Goal: Task Accomplishment & Management: Complete application form

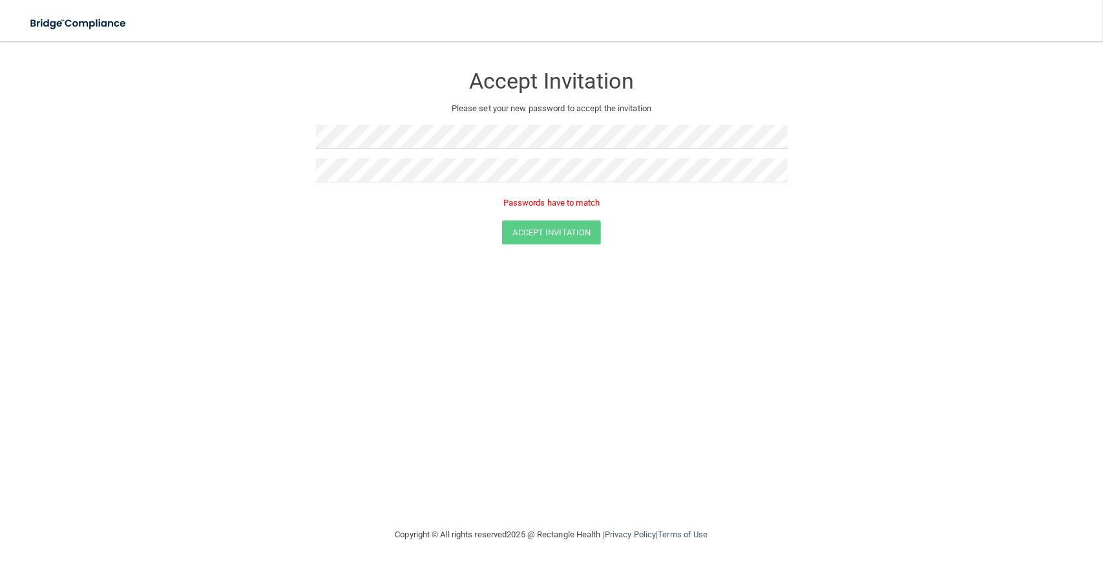
click at [948, 92] on form "Accept Invitation Please set your new password to accept the invitation Passwor…" at bounding box center [551, 156] width 1051 height 205
click at [973, 71] on form "Accept Invitation Please set your new password to accept the invitation Passwor…" at bounding box center [551, 156] width 1051 height 205
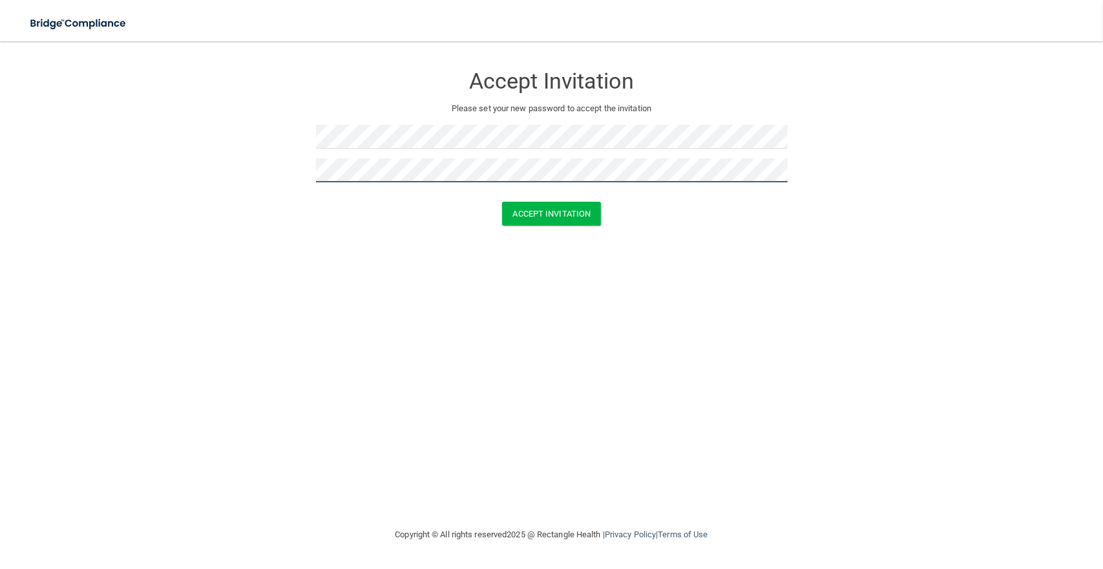
click at [502, 202] on button "Accept Invitation" at bounding box center [551, 214] width 99 height 24
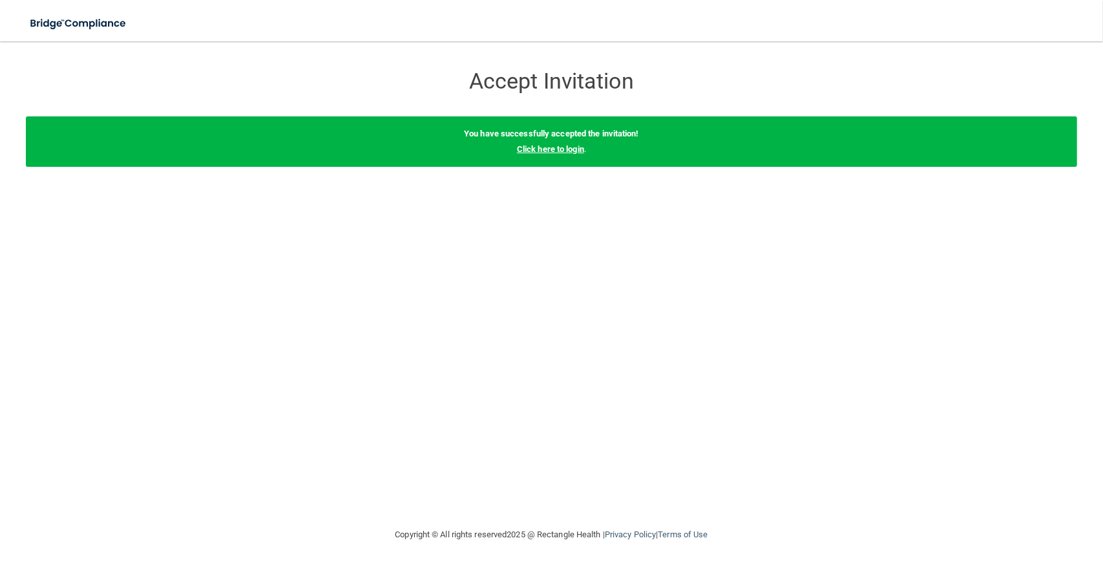
click at [563, 151] on link "Click here to login" at bounding box center [550, 149] width 67 height 10
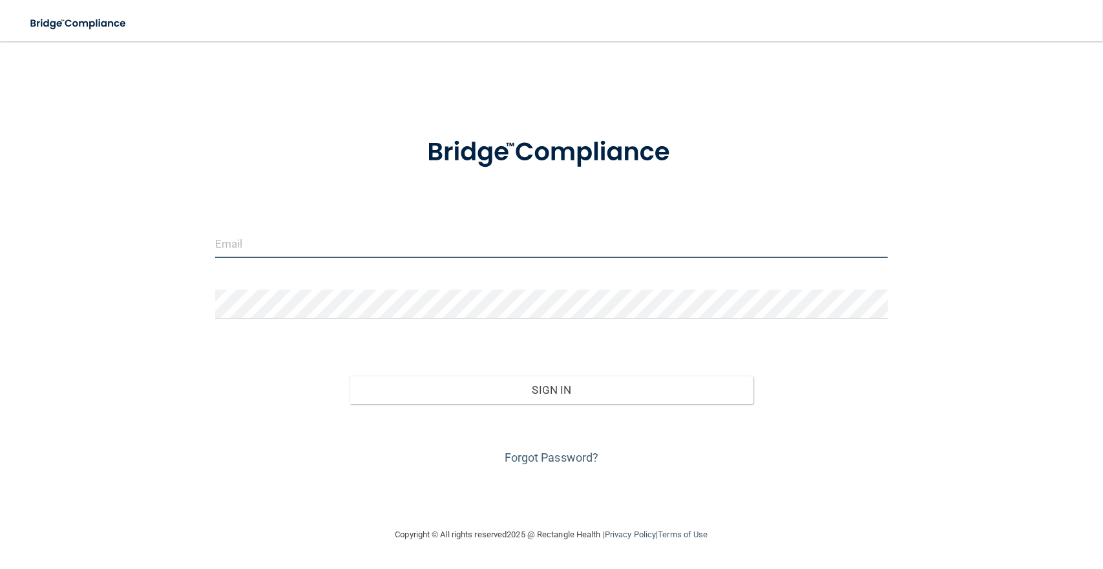
click at [265, 245] on input "email" at bounding box center [551, 243] width 673 height 29
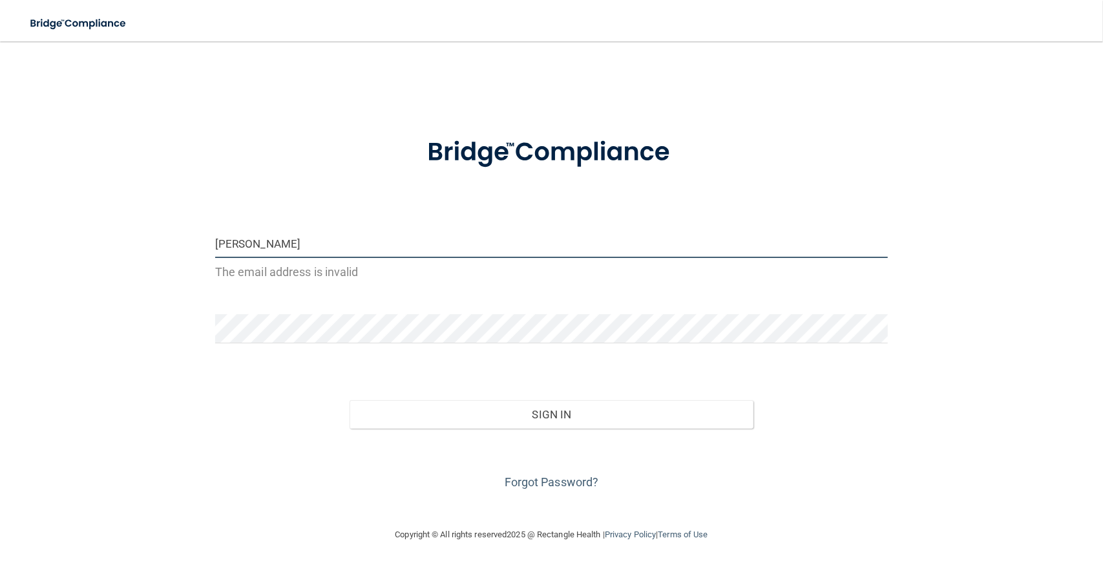
type input "[EMAIL_ADDRESS][DOMAIN_NAME]"
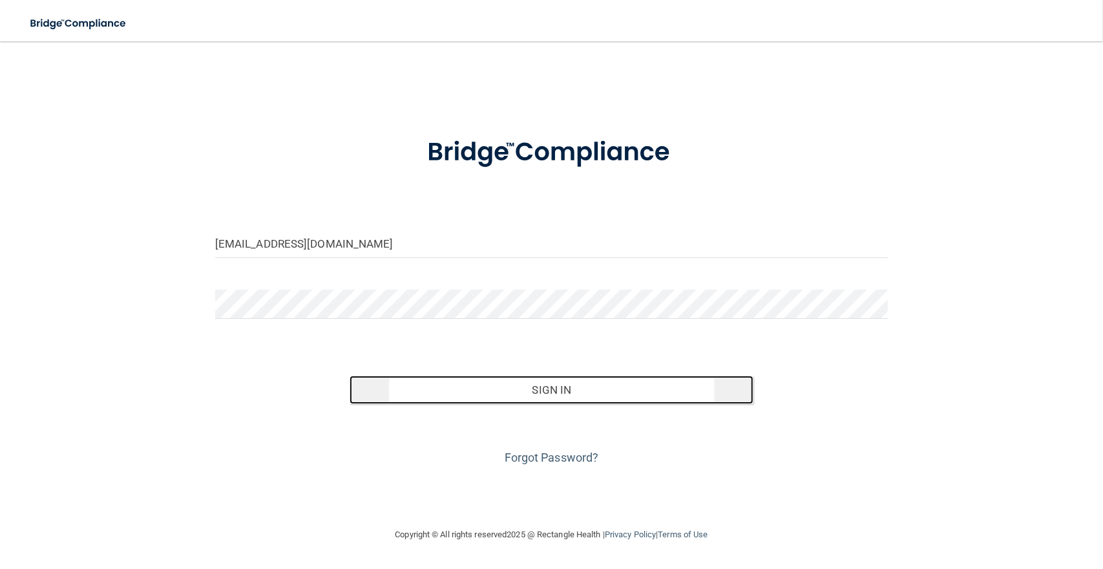
click at [513, 391] on button "Sign In" at bounding box center [552, 389] width 404 height 28
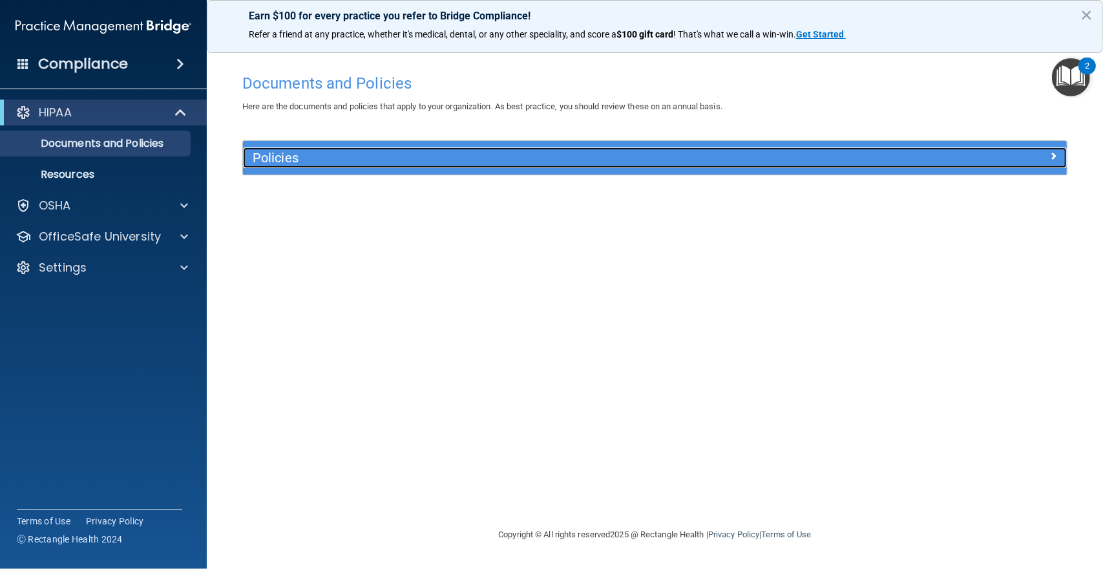
click at [307, 158] on h5 "Policies" at bounding box center [552, 158] width 598 height 14
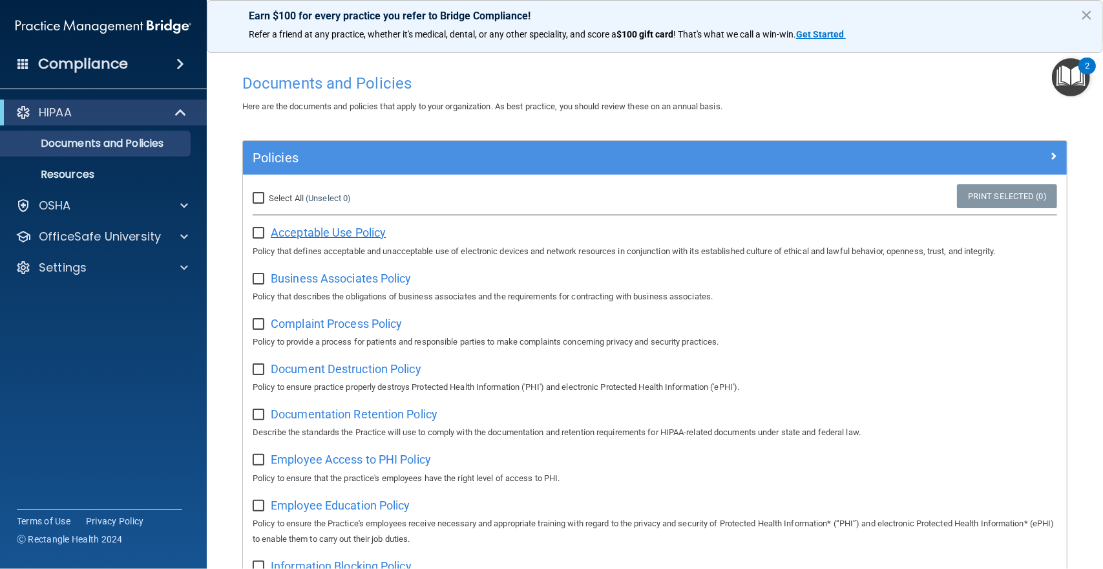
click at [289, 231] on span "Acceptable Use Policy" at bounding box center [328, 232] width 115 height 14
